Goal: Task Accomplishment & Management: Complete application form

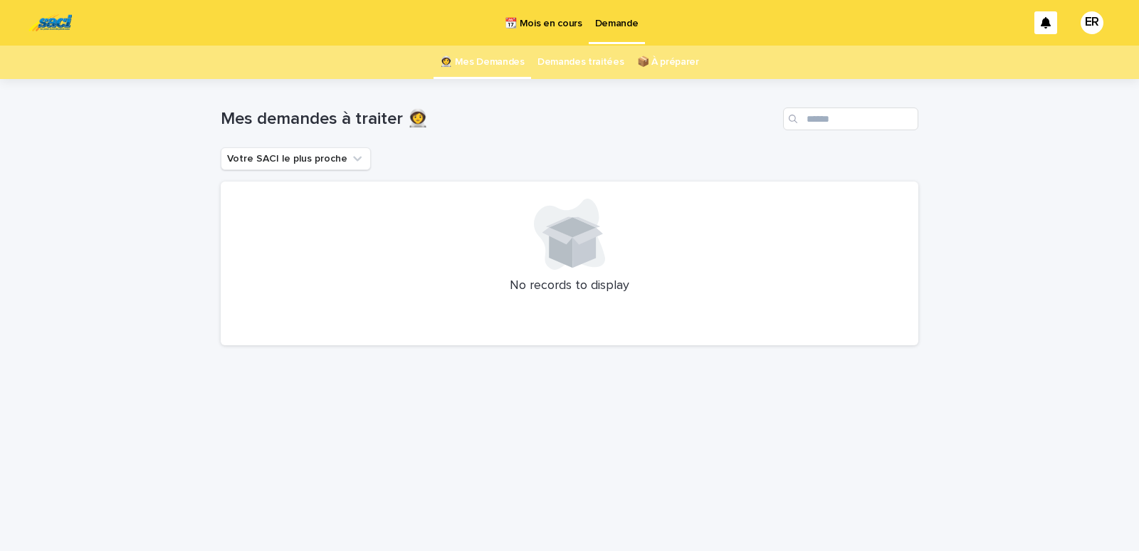
click at [557, 22] on p "📆 Mois en cours" at bounding box center [543, 15] width 77 height 30
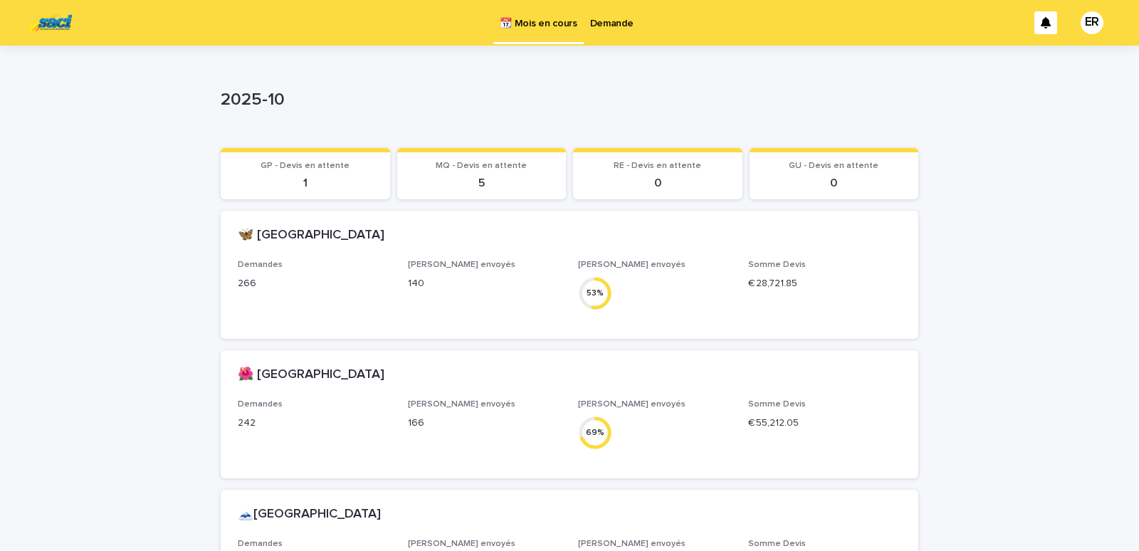
click at [617, 21] on p "Demande" at bounding box center [611, 15] width 43 height 30
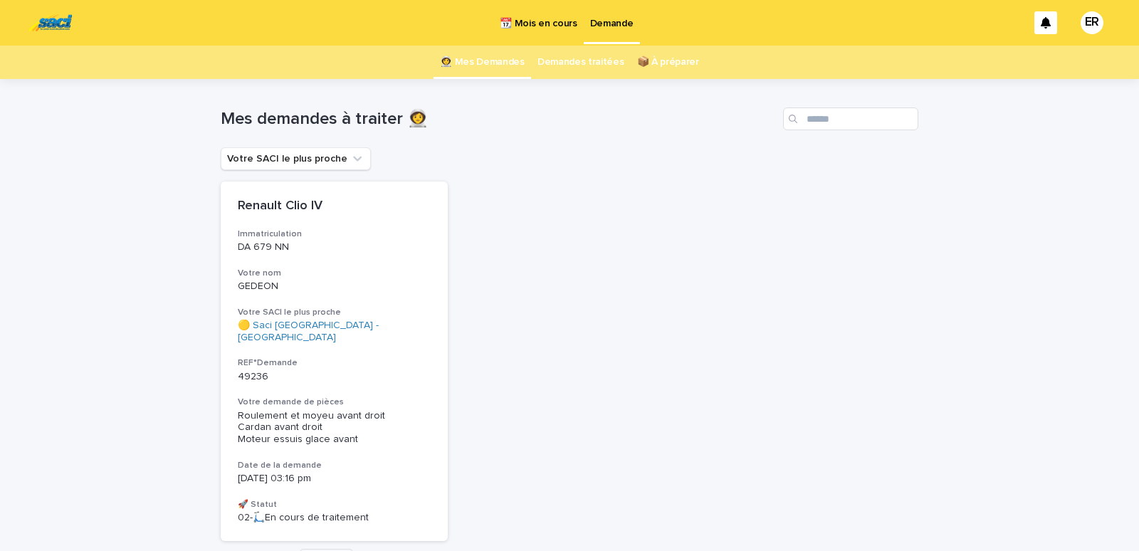
click at [550, 15] on p "📆 Mois en cours" at bounding box center [538, 15] width 77 height 30
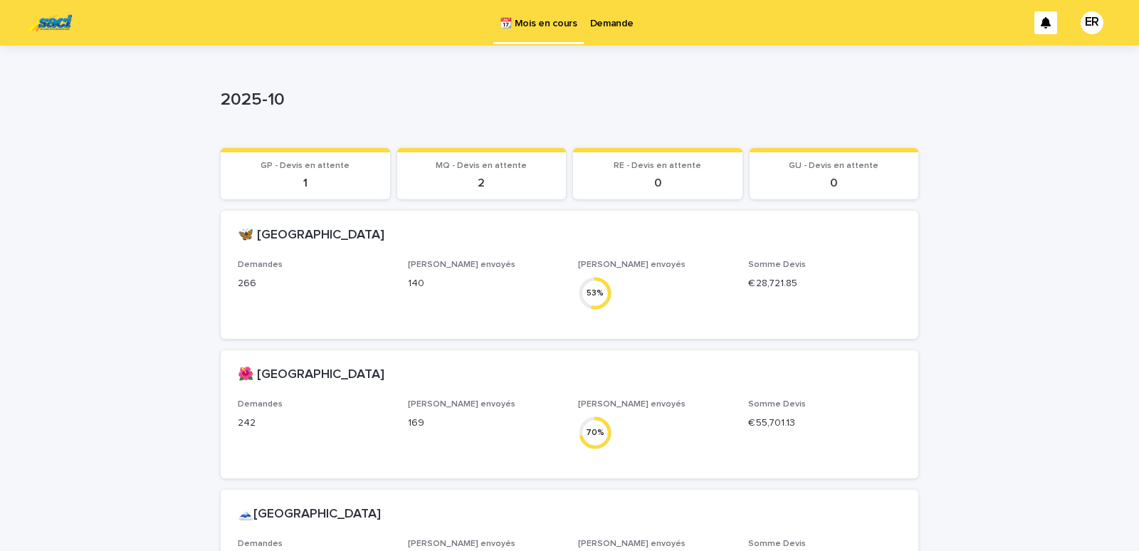
click at [599, 23] on p "Demande" at bounding box center [611, 15] width 43 height 30
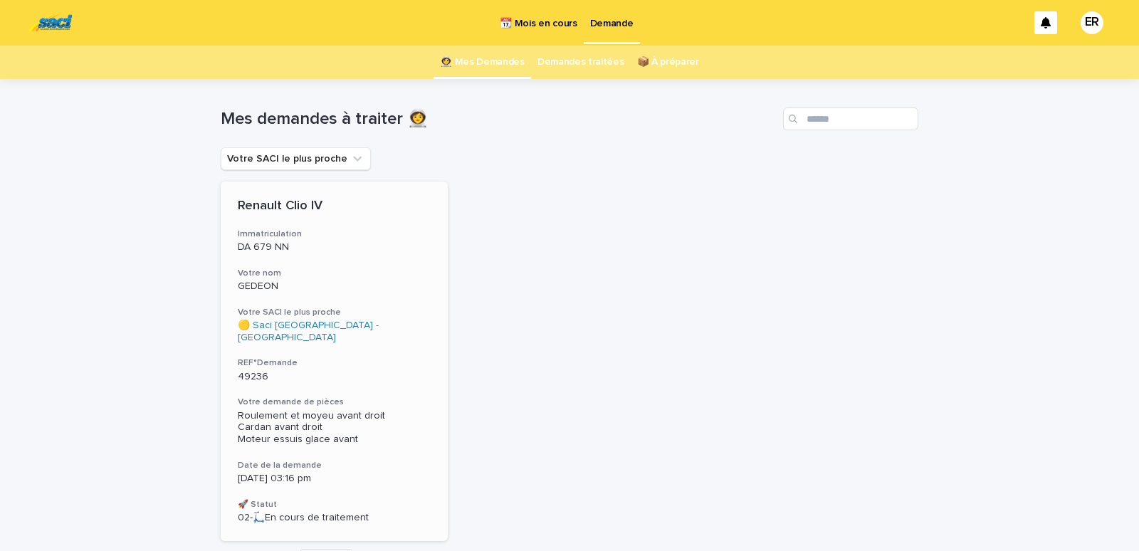
click at [297, 268] on h3 "Votre nom" at bounding box center [334, 273] width 193 height 11
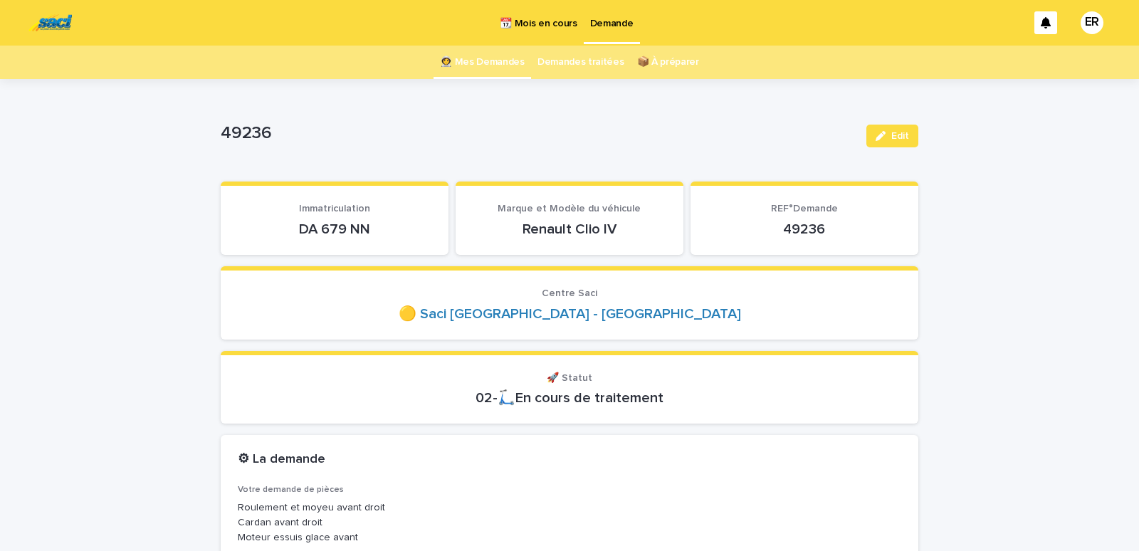
scroll to position [121, 0]
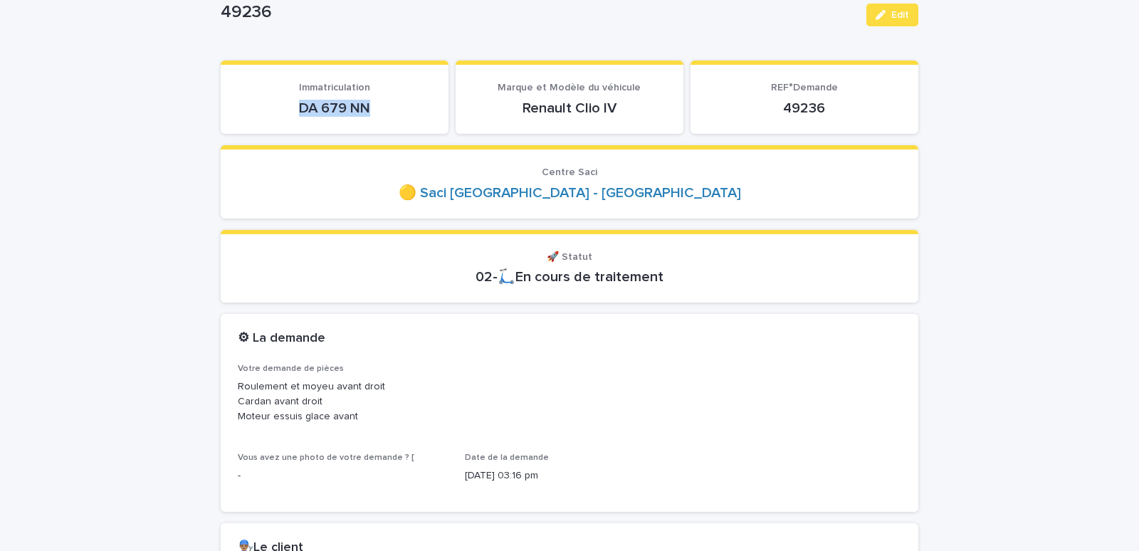
drag, startPoint x: 280, startPoint y: 103, endPoint x: 402, endPoint y: 105, distance: 121.8
click at [404, 105] on p "DA 679 NN" at bounding box center [335, 108] width 194 height 17
copy p "DA 679 NN"
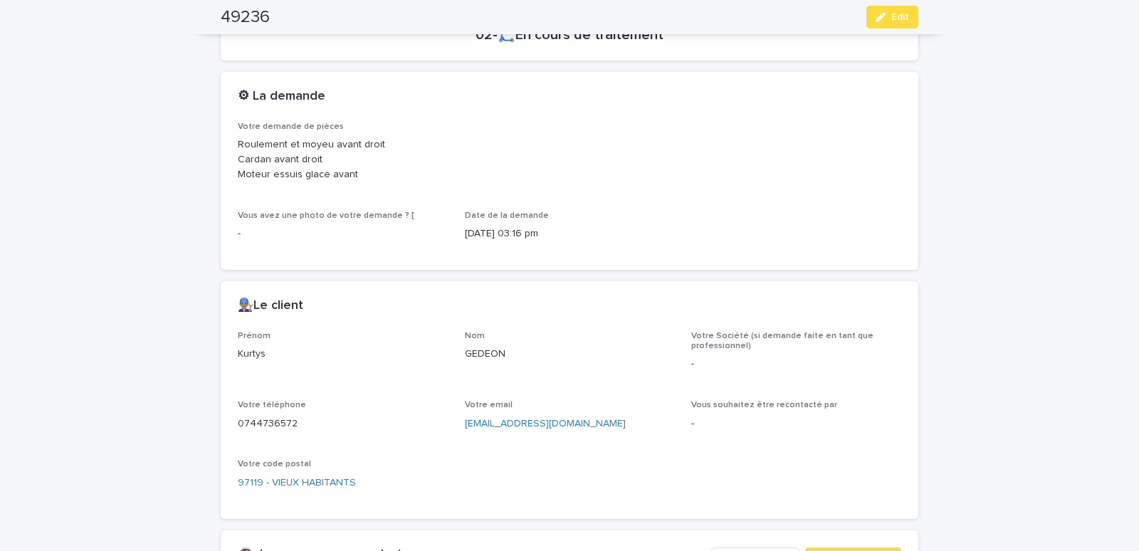
scroll to position [605, 0]
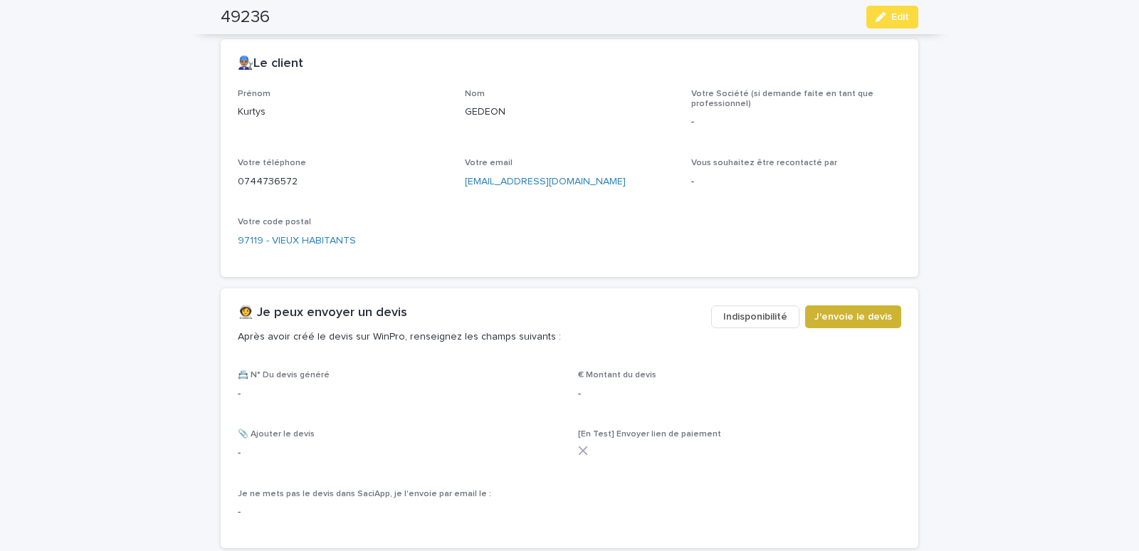
click at [853, 317] on span "J'envoie le devis" at bounding box center [853, 317] width 78 height 14
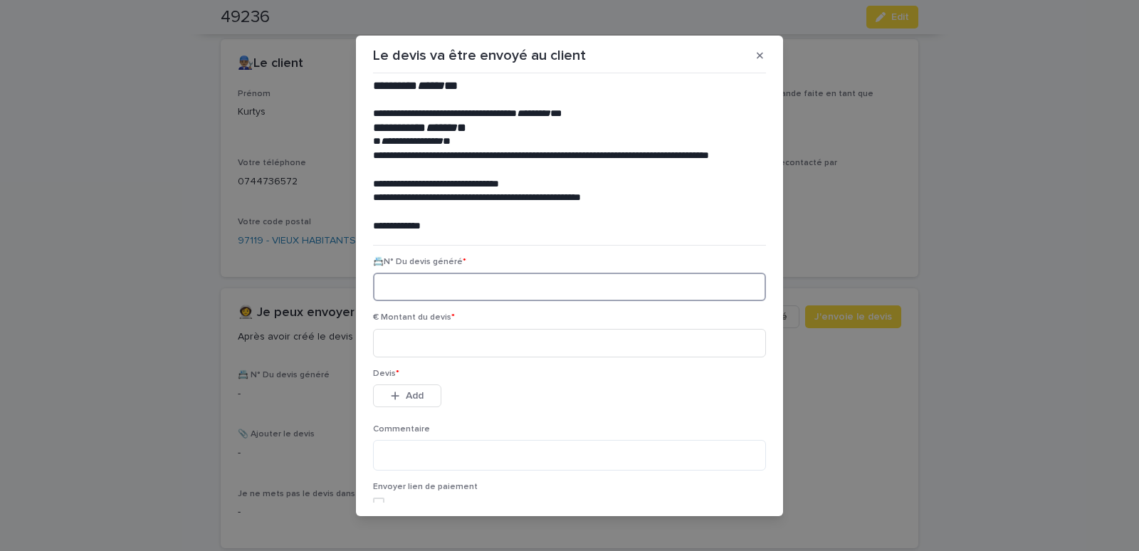
click at [446, 285] on input at bounding box center [569, 287] width 393 height 28
paste input "********"
type input "********"
click at [425, 334] on input at bounding box center [569, 343] width 393 height 28
type input "******"
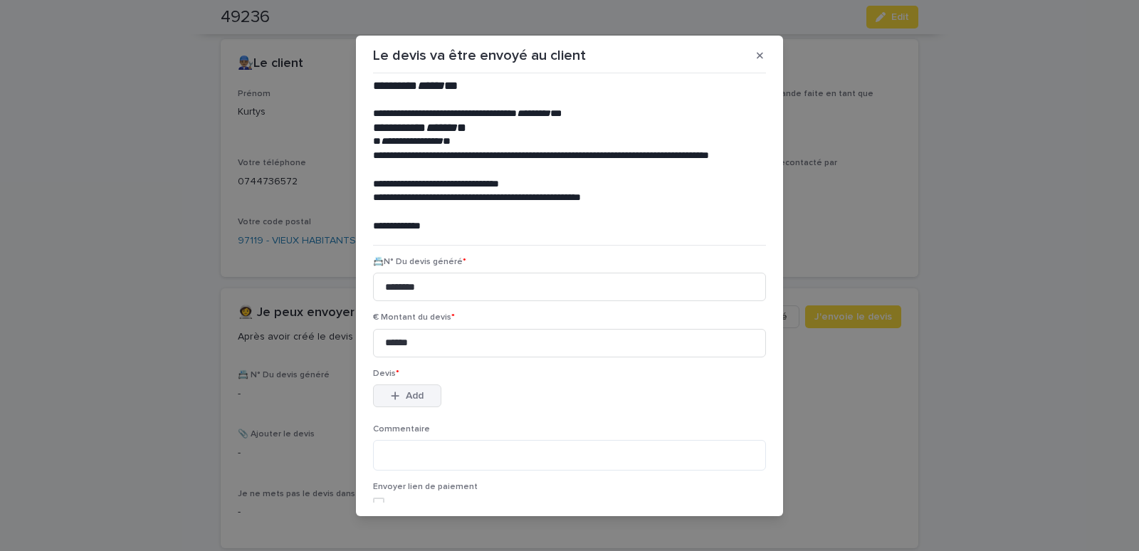
click at [384, 396] on button "Add" at bounding box center [407, 395] width 68 height 23
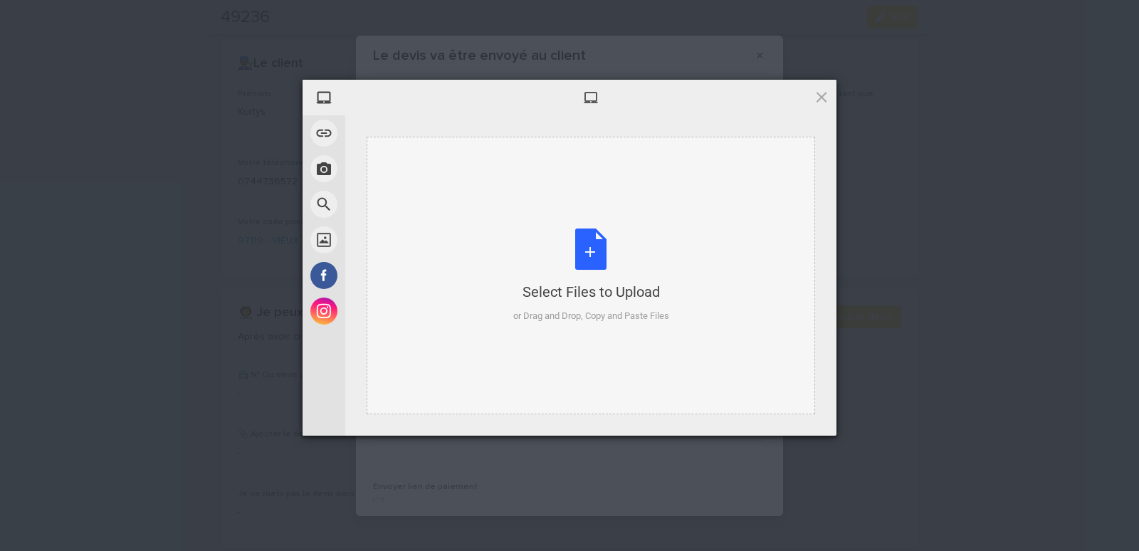
click at [436, 173] on div "Select Files to Upload or Drag and Drop, Copy and Paste Files" at bounding box center [591, 276] width 449 height 278
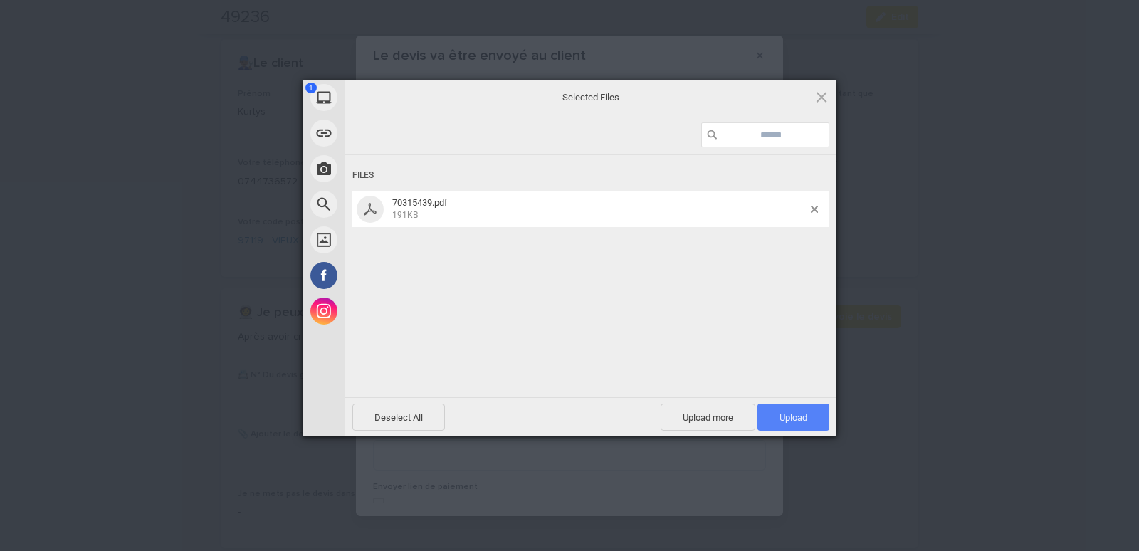
click at [796, 414] on span "Upload 1" at bounding box center [794, 417] width 28 height 11
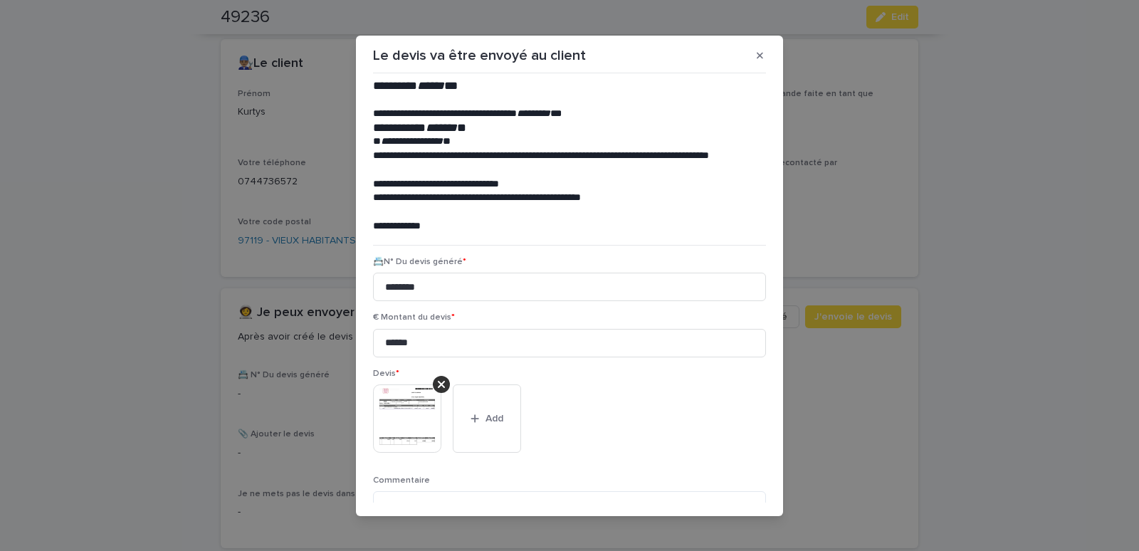
scroll to position [116, 0]
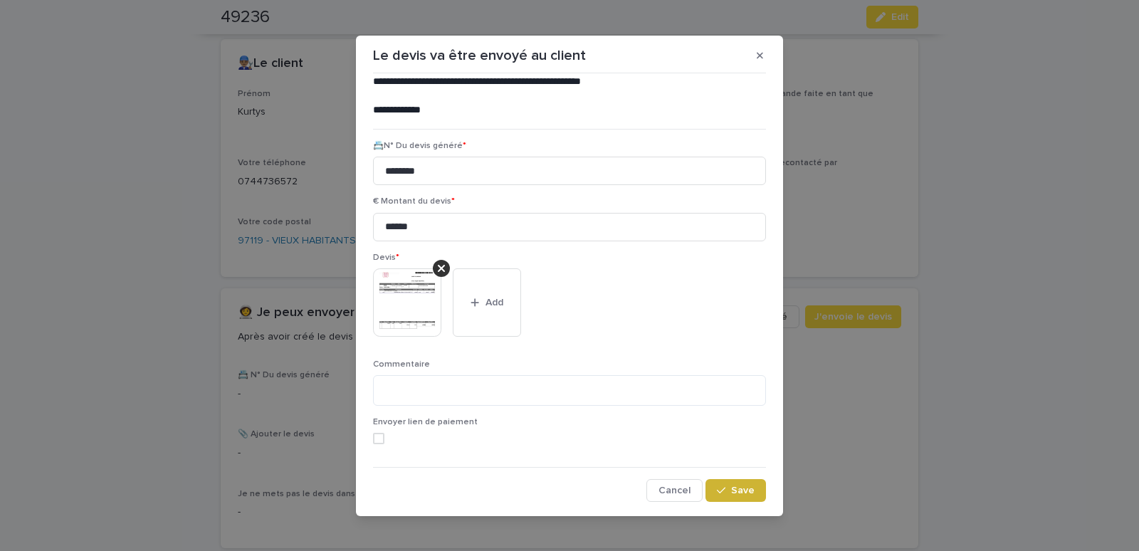
click at [731, 491] on span "Save" at bounding box center [742, 491] width 23 height 10
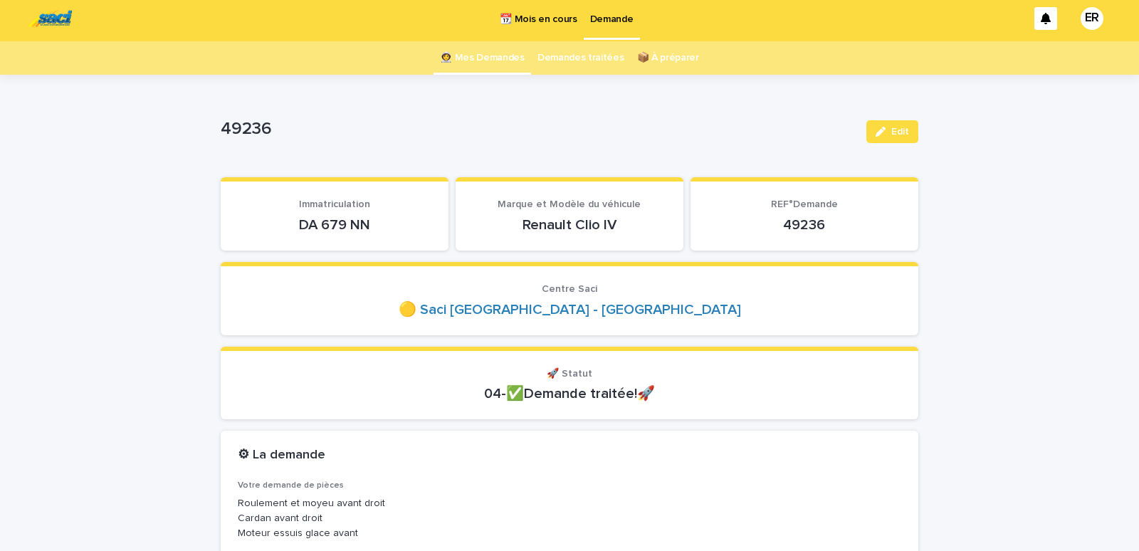
scroll to position [0, 0]
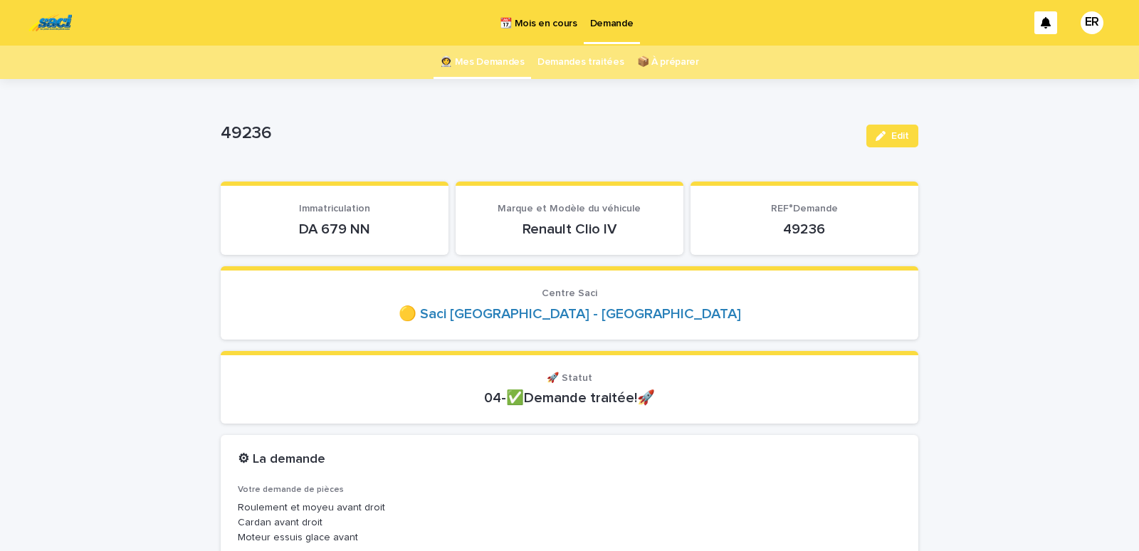
click at [488, 63] on link "👩‍🚀 Mes Demandes" at bounding box center [482, 62] width 85 height 33
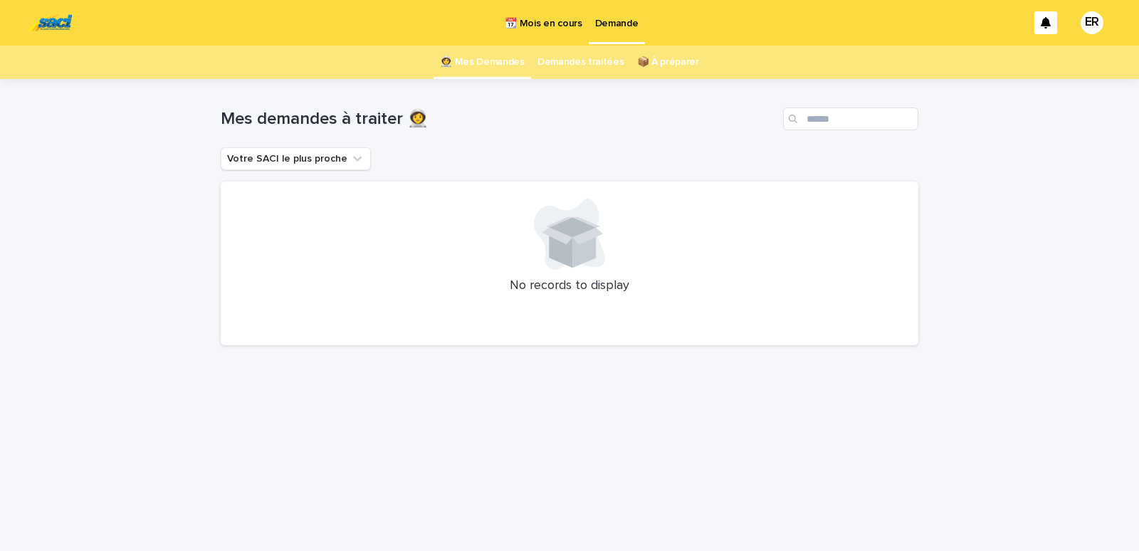
click at [550, 23] on p "📆 Mois en cours" at bounding box center [543, 15] width 77 height 30
